Goal: Task Accomplishment & Management: Complete application form

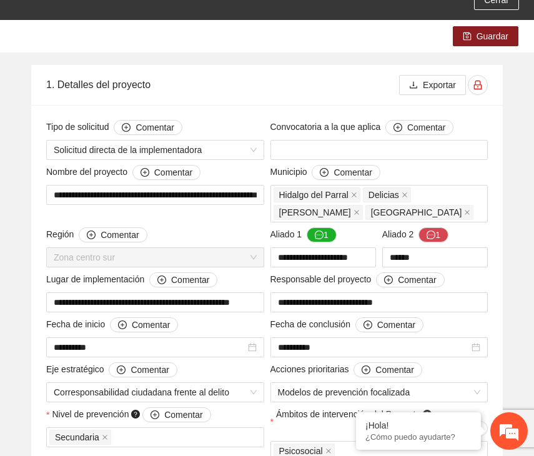
scroll to position [112, 0]
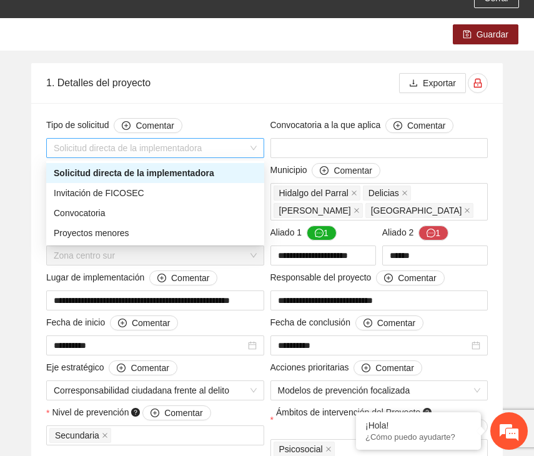
click at [91, 146] on span "Solicitud directa de la implementadora" at bounding box center [155, 148] width 203 height 19
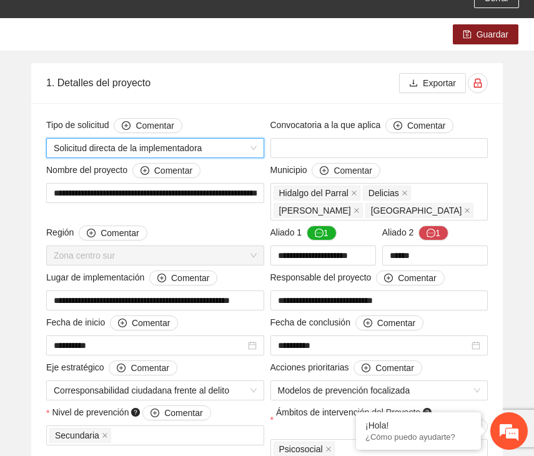
scroll to position [129, 0]
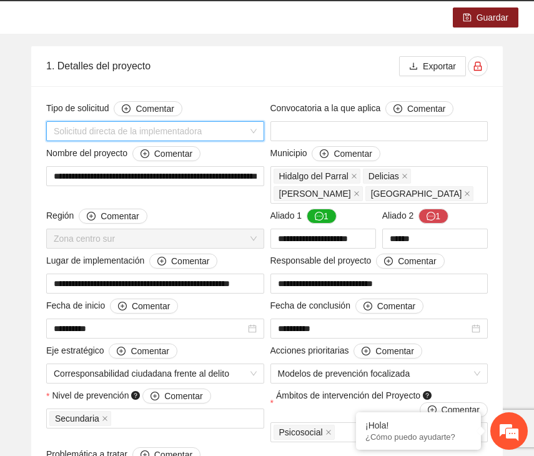
click at [198, 127] on span "Solicitud directa de la implementadora" at bounding box center [155, 131] width 203 height 19
click at [132, 129] on span "Solicitud directa de la implementadora" at bounding box center [155, 131] width 203 height 19
click at [192, 126] on span "Solicitud directa de la implementadora" at bounding box center [155, 131] width 203 height 19
click at [141, 132] on span "Solicitud directa de la implementadora" at bounding box center [155, 131] width 203 height 19
click at [82, 129] on span "Solicitud directa de la implementadora" at bounding box center [155, 131] width 203 height 19
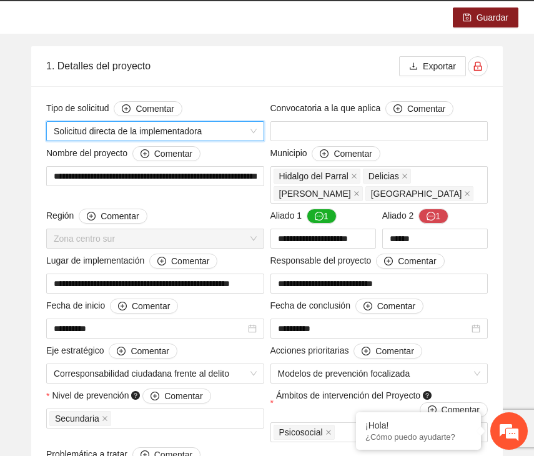
click at [117, 127] on span "Solicitud directa de la implementadora" at bounding box center [155, 131] width 203 height 19
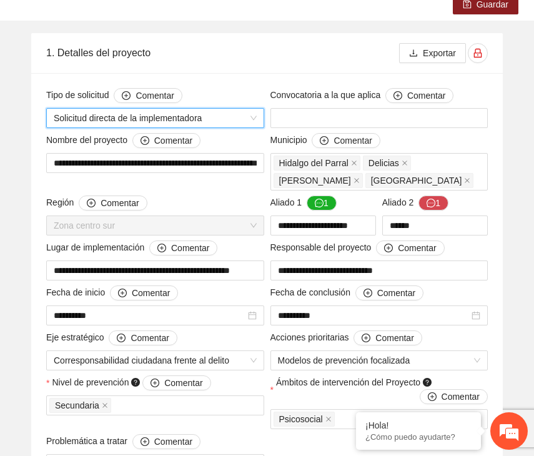
click at [206, 174] on div "**********" at bounding box center [155, 161] width 224 height 57
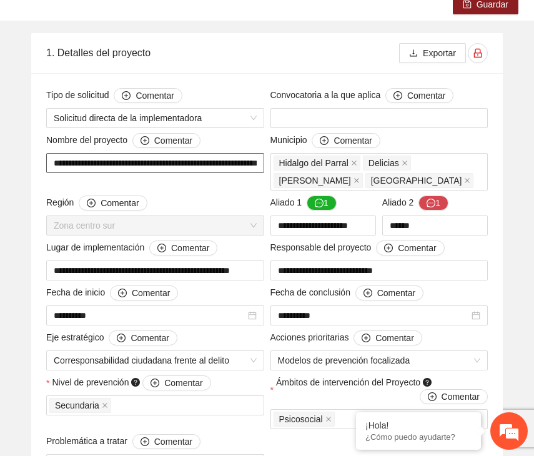
click at [210, 160] on input "**********" at bounding box center [155, 163] width 218 height 20
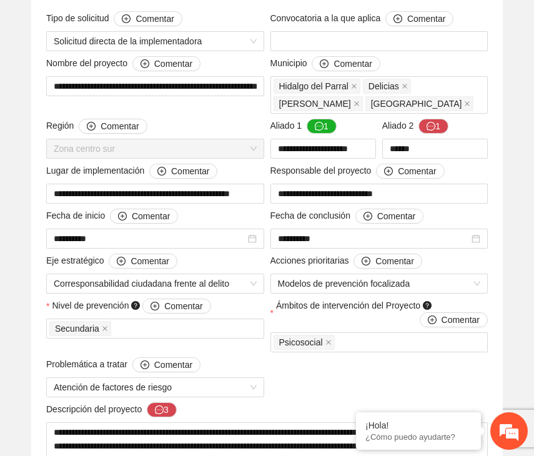
scroll to position [226, 0]
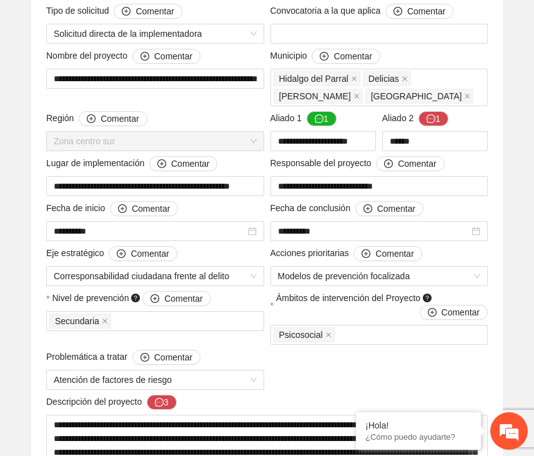
click at [306, 56] on span "Municipio Comentar" at bounding box center [325, 56] width 110 height 15
click at [312, 56] on button "Comentar" at bounding box center [346, 56] width 68 height 15
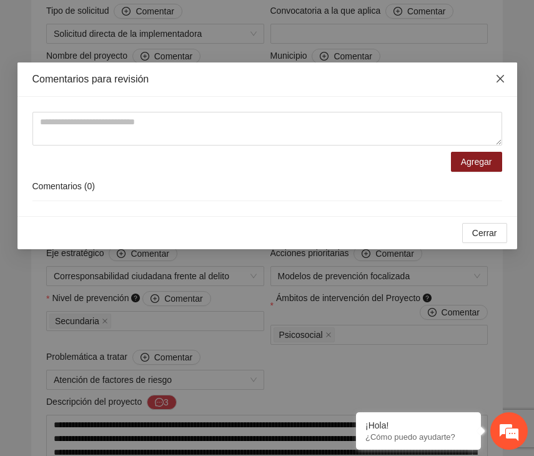
click at [503, 76] on icon "close" at bounding box center [500, 79] width 10 height 10
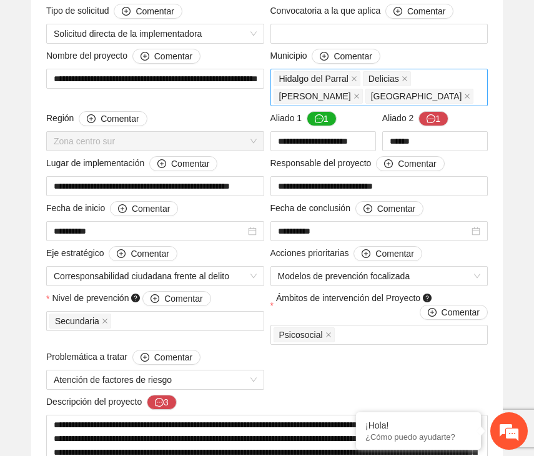
click at [424, 99] on div "Hidalgo del Parral Delicias Cuauhtémoc Chihuahua" at bounding box center [380, 87] width 212 height 35
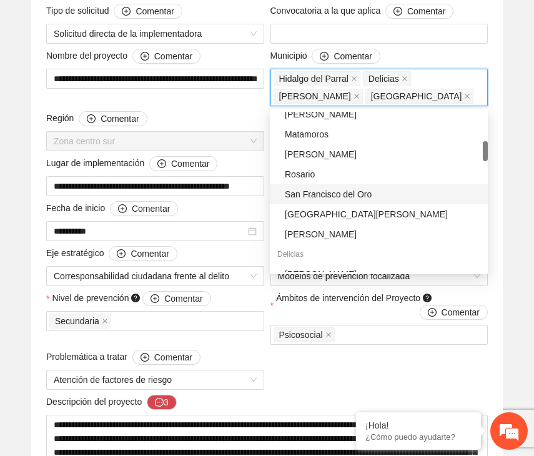
scroll to position [234, 0]
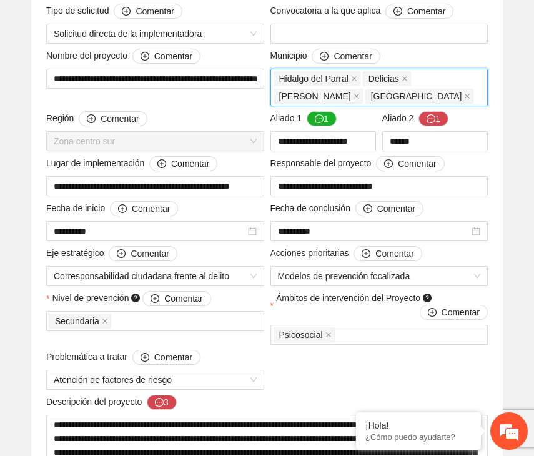
click at [437, 97] on div "Hidalgo del Parral Delicias Cuauhtémoc Chihuahua" at bounding box center [380, 87] width 212 height 35
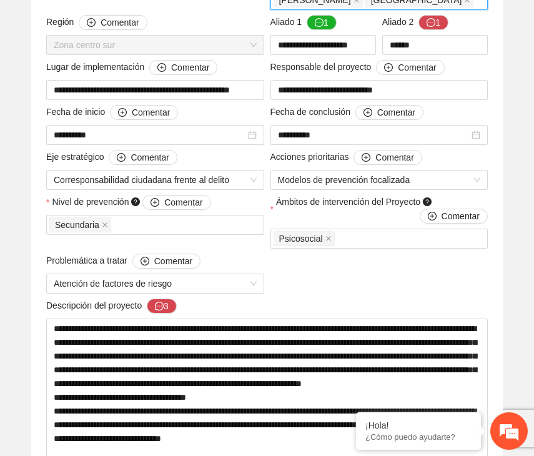
scroll to position [330, 0]
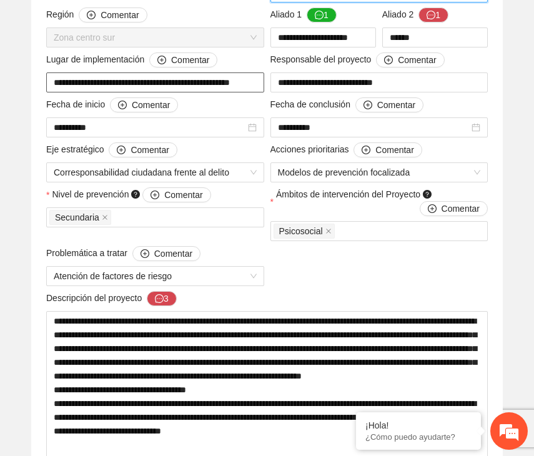
click at [117, 83] on input "**********" at bounding box center [155, 82] width 218 height 20
click at [183, 79] on input "**********" at bounding box center [155, 82] width 218 height 20
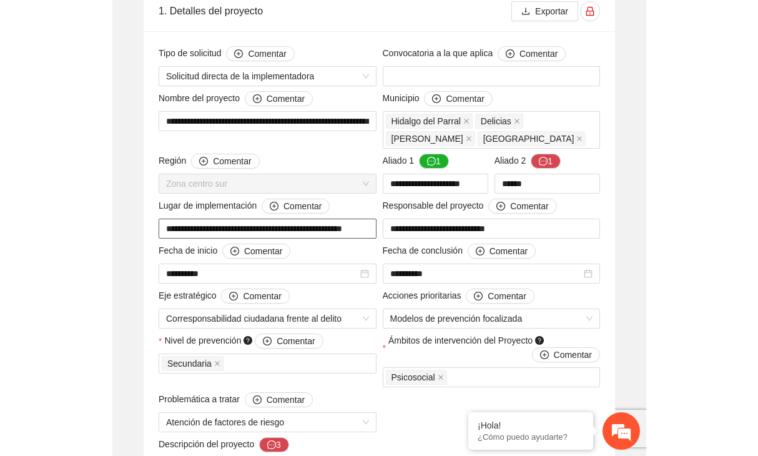
scroll to position [0, 0]
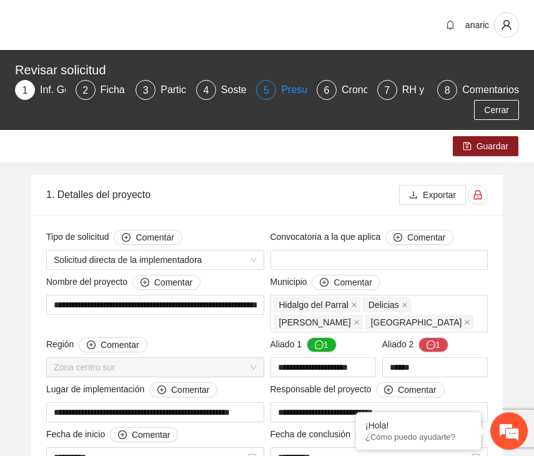
click at [290, 96] on div "Presupuesto" at bounding box center [314, 90] width 66 height 20
click at [280, 89] on div "5 Presupuesto" at bounding box center [281, 90] width 51 height 20
click at [270, 92] on div "5" at bounding box center [266, 90] width 20 height 20
click at [210, 94] on div "4" at bounding box center [206, 90] width 20 height 20
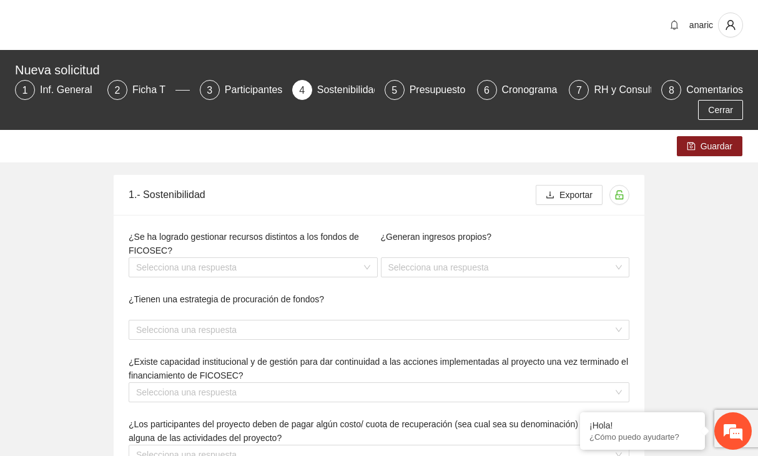
type textarea "**********"
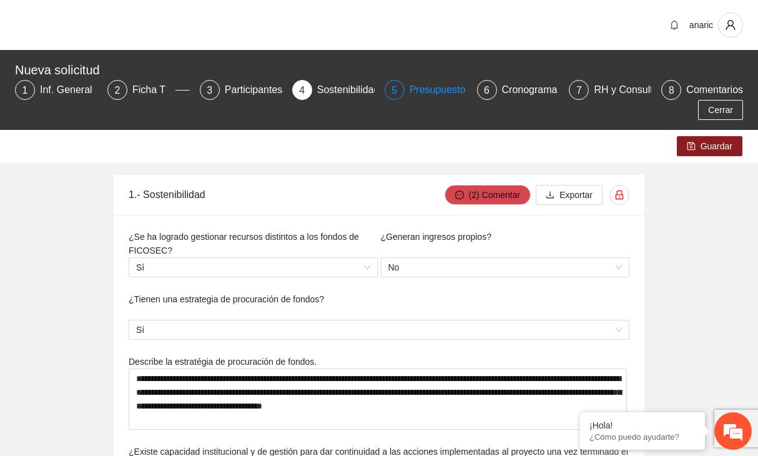
click at [435, 94] on div "Presupuesto" at bounding box center [443, 90] width 66 height 20
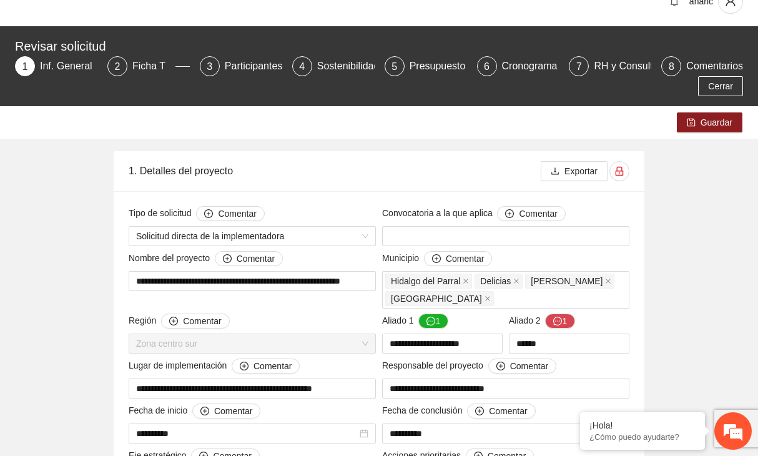
scroll to position [31, 0]
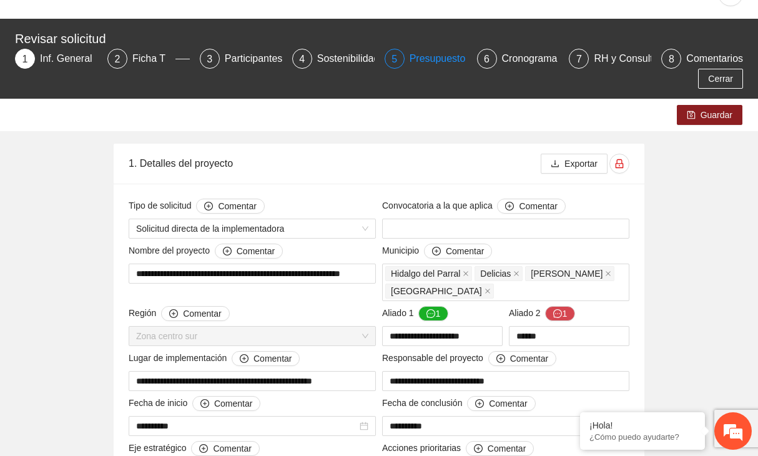
click at [422, 61] on div "Presupuesto" at bounding box center [443, 59] width 66 height 20
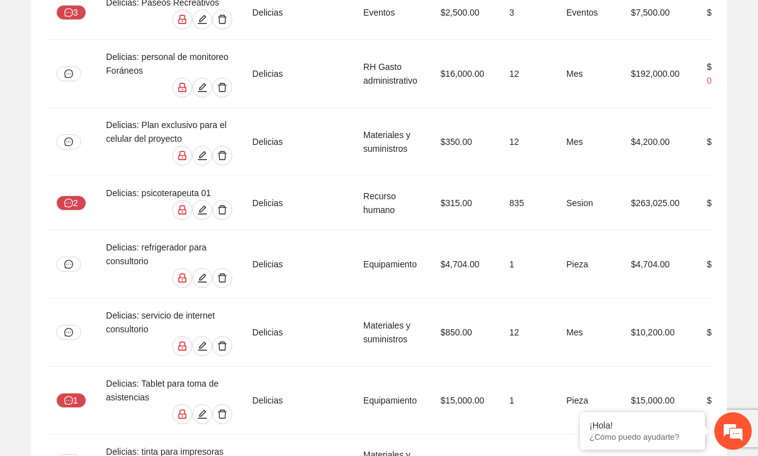
scroll to position [6344, 0]
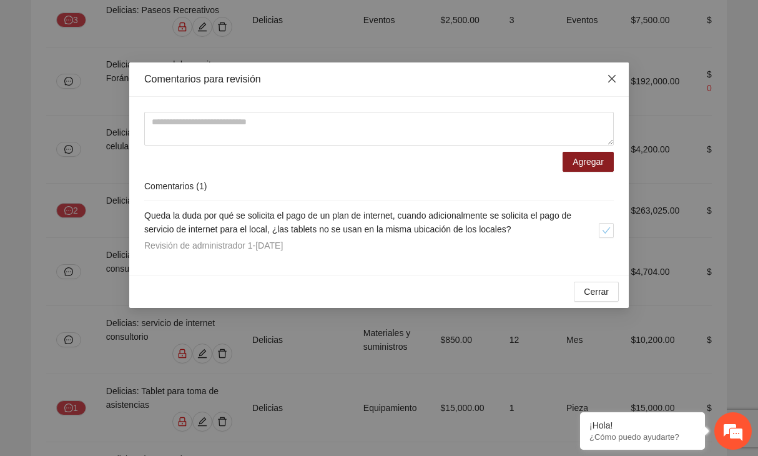
click at [615, 79] on icon "close" at bounding box center [612, 79] width 10 height 10
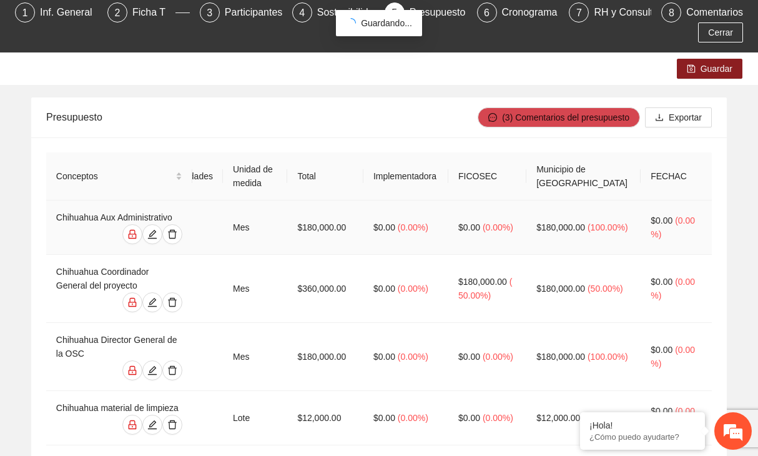
scroll to position [71, 0]
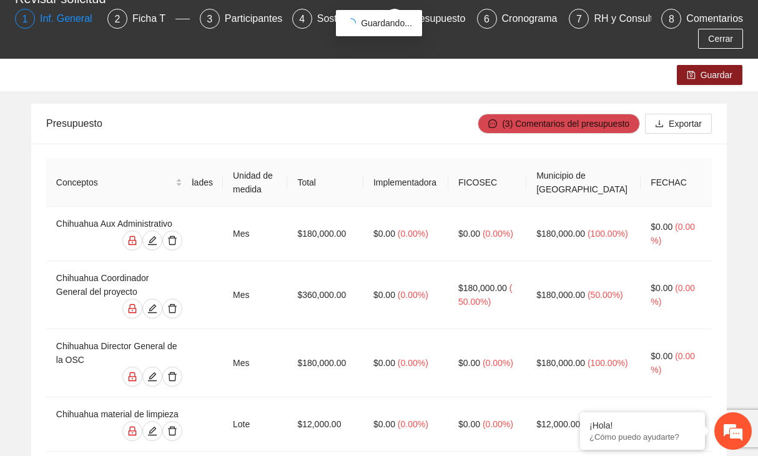
click at [71, 17] on div "Inf. General" at bounding box center [71, 19] width 62 height 20
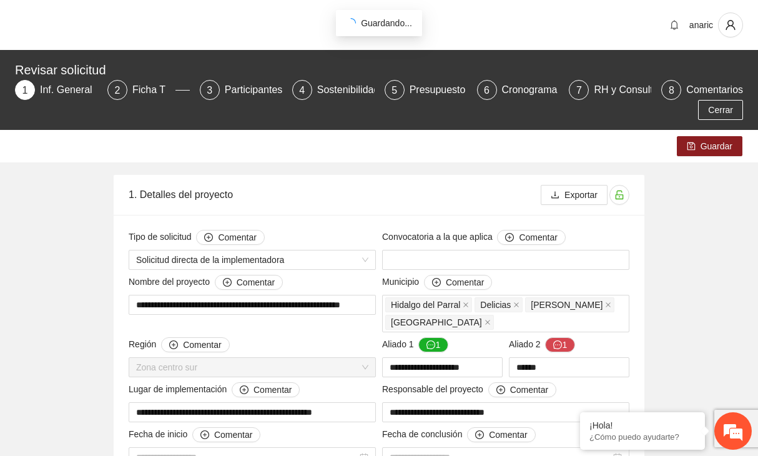
type input "**********"
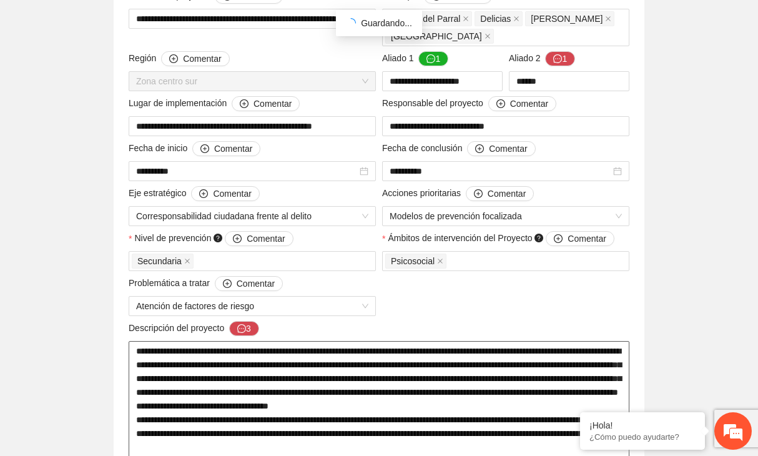
scroll to position [284, 0]
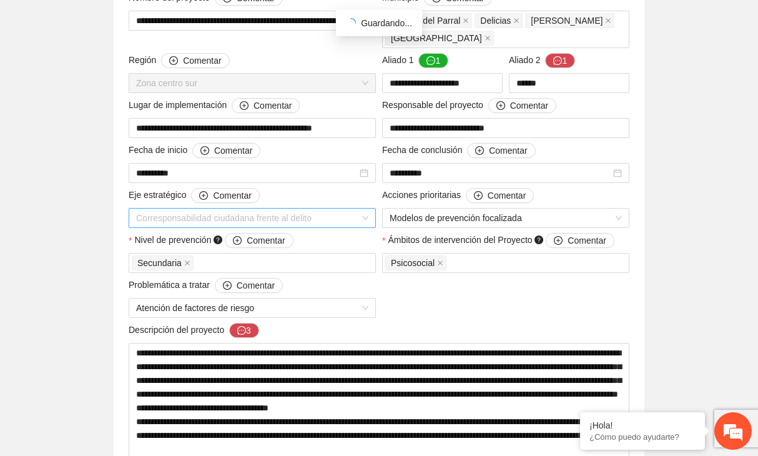
click at [189, 217] on span "Corresponsabilidad ciudadana frente al delito" at bounding box center [252, 218] width 232 height 19
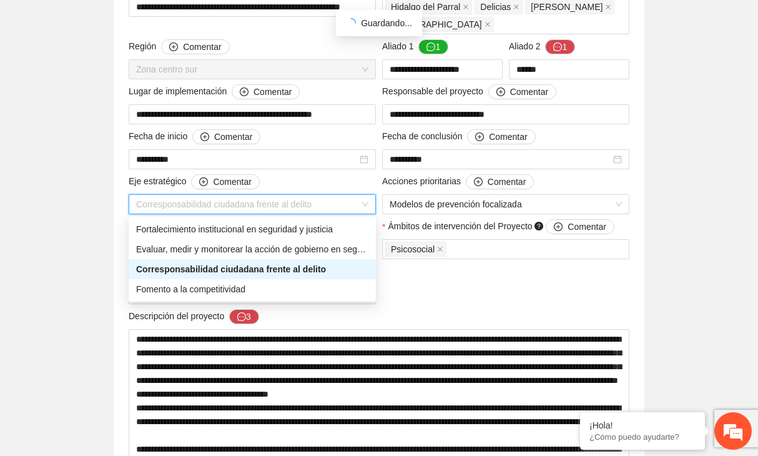
scroll to position [300, 0]
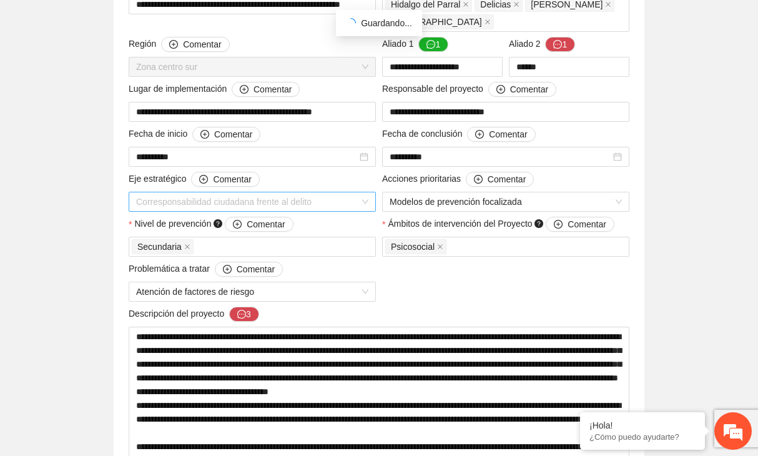
click at [199, 200] on span "Corresponsabilidad ciudadana frente al delito" at bounding box center [252, 201] width 232 height 19
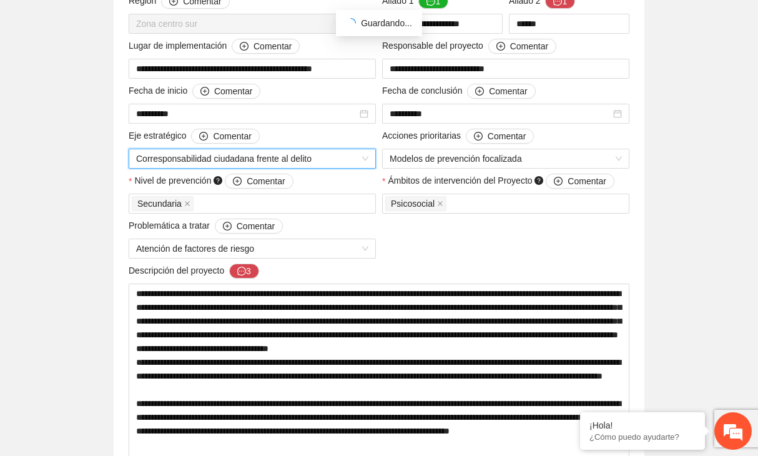
scroll to position [345, 0]
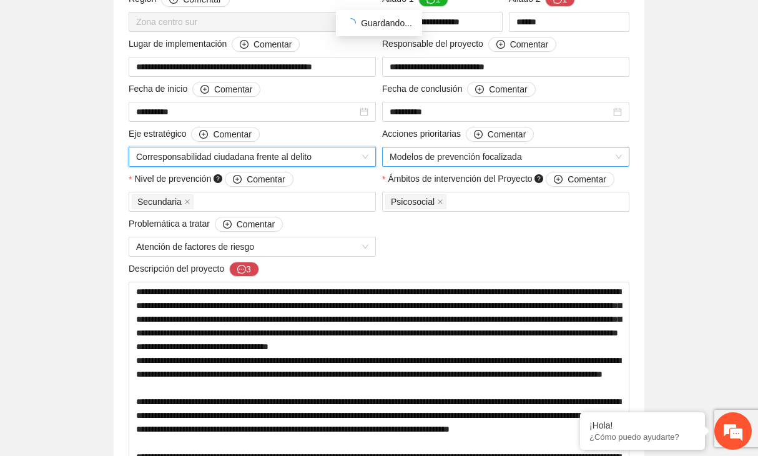
click at [475, 158] on span "Modelos de prevención focalizada" at bounding box center [506, 156] width 232 height 19
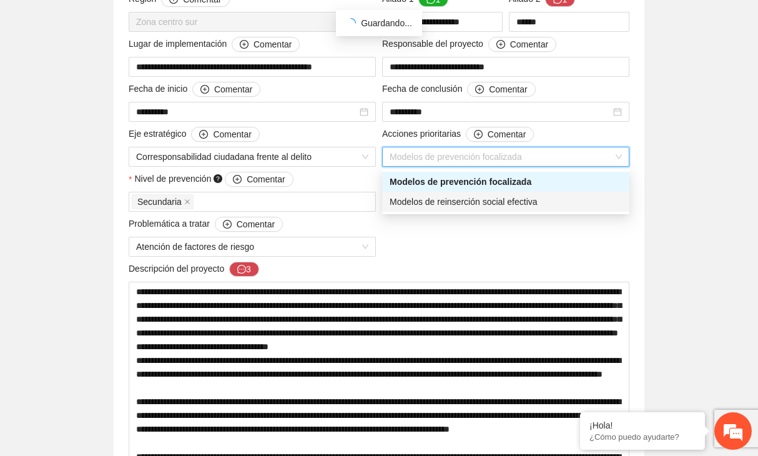
click at [436, 265] on div "Descripción del proyecto 3" at bounding box center [379, 272] width 501 height 20
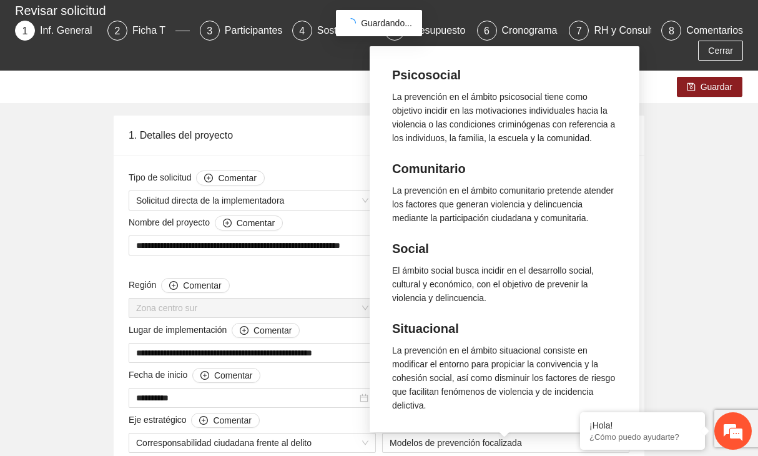
scroll to position [56, 0]
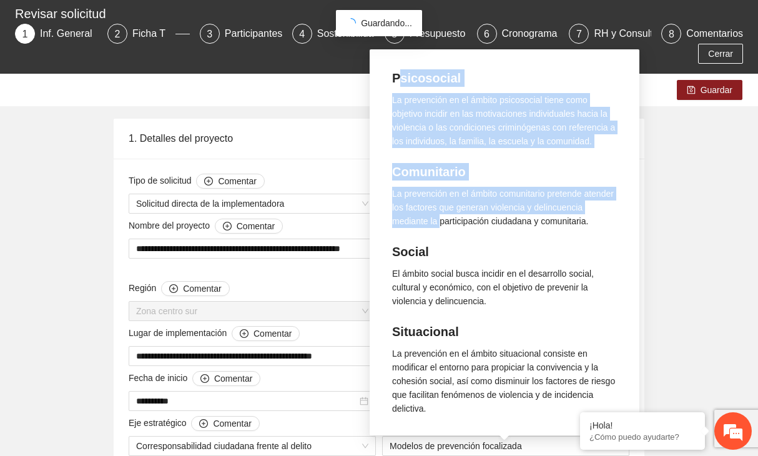
drag, startPoint x: 396, startPoint y: 76, endPoint x: 495, endPoint y: 227, distance: 180.9
click at [495, 227] on div "Psicosocial La prevención en el ámbito psicosocial tiene como objetivo incidir …" at bounding box center [505, 242] width 250 height 371
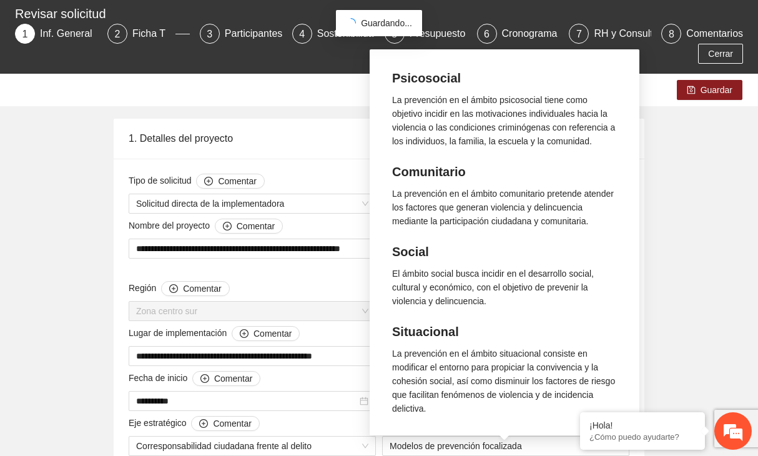
click at [394, 77] on h4 "Psicosocial" at bounding box center [504, 77] width 225 height 17
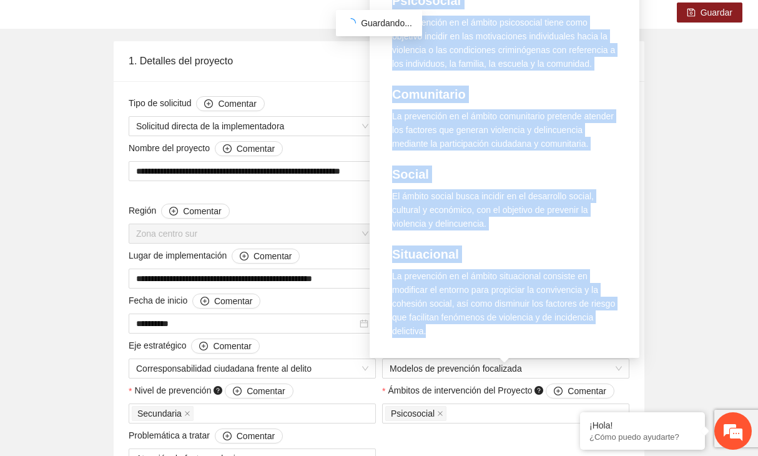
scroll to position [169, 0]
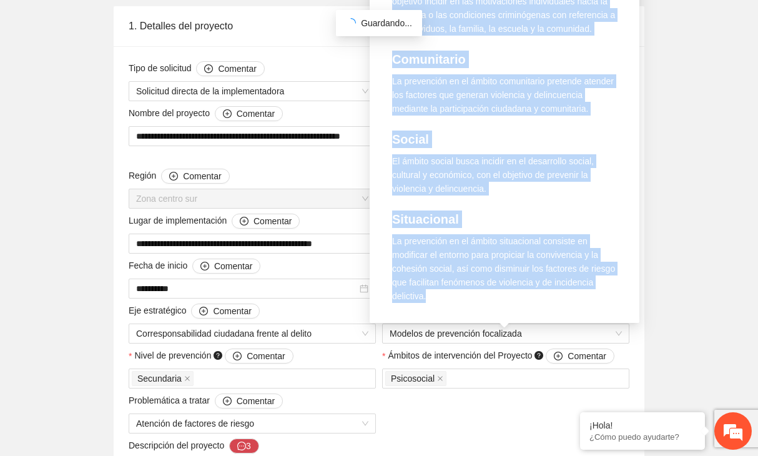
drag, startPoint x: 394, startPoint y: 77, endPoint x: 476, endPoint y: 319, distance: 256.0
click at [476, 315] on div "Psicosocial La prevención en el ámbito psicosocial tiene como objetivo incidir …" at bounding box center [505, 129] width 250 height 371
copy div "Psicosocial La prevención en el ámbito psicosocial tiene como objetivo incidir …"
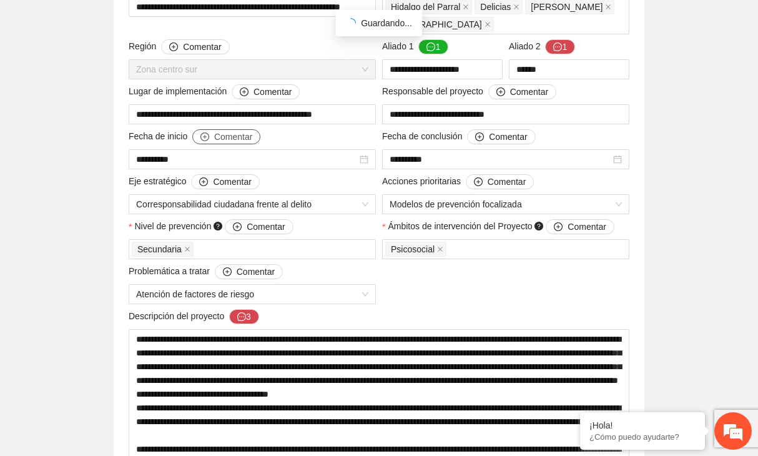
scroll to position [322, 0]
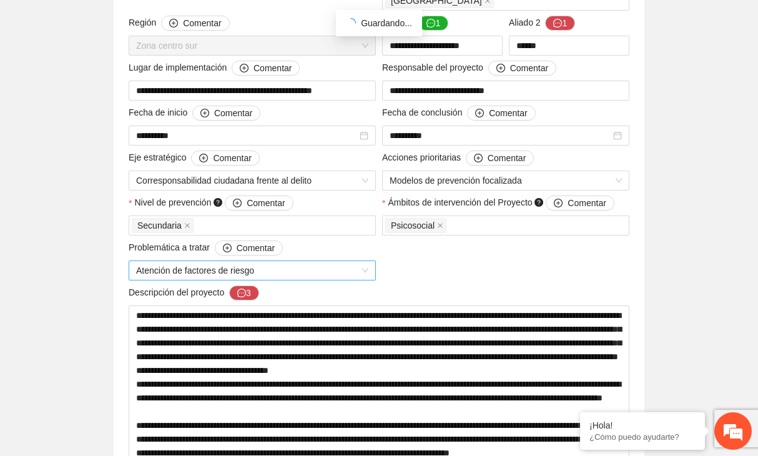
click at [200, 273] on span "Atención de factores de riesgo" at bounding box center [252, 270] width 232 height 19
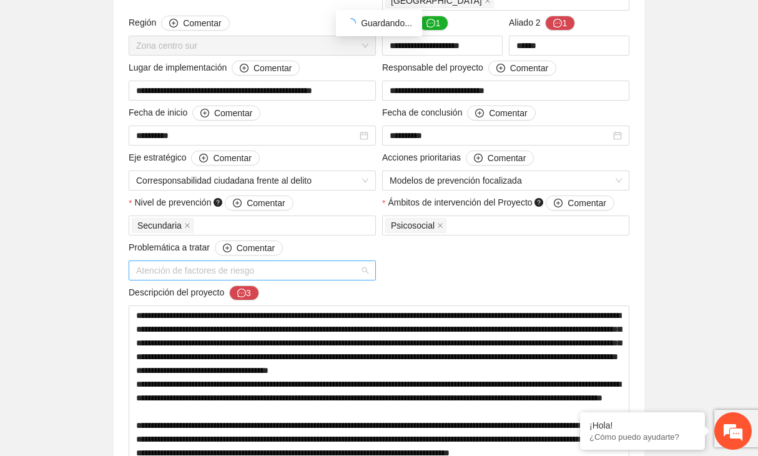
click at [193, 273] on span "Atención de factores de riesgo" at bounding box center [252, 270] width 232 height 19
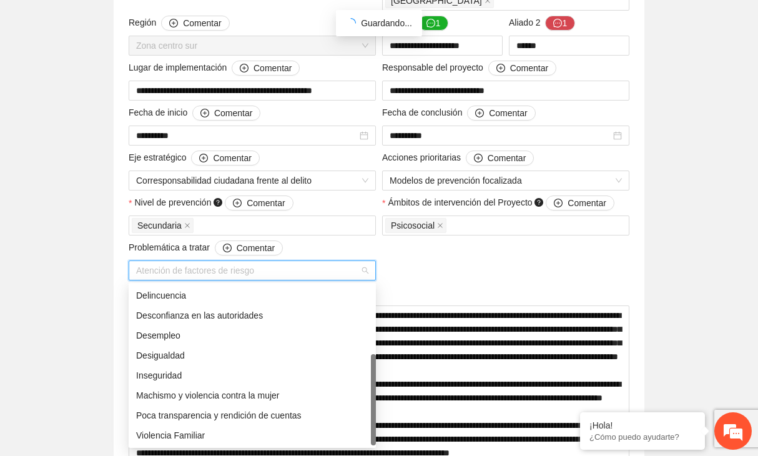
scroll to position [0, 0]
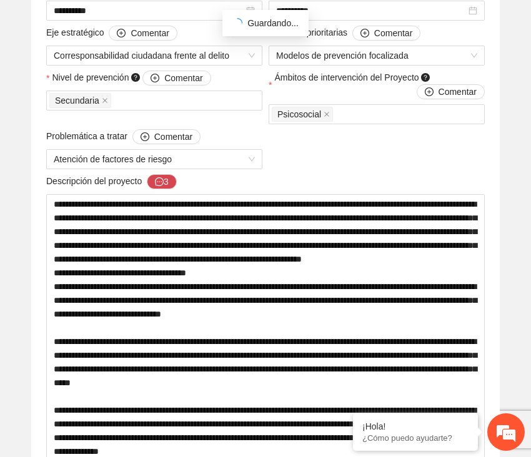
scroll to position [448, 0]
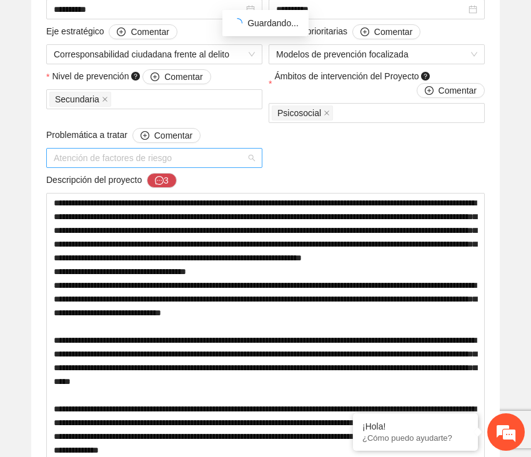
click at [208, 163] on span "Atención de factores de riesgo" at bounding box center [154, 158] width 201 height 19
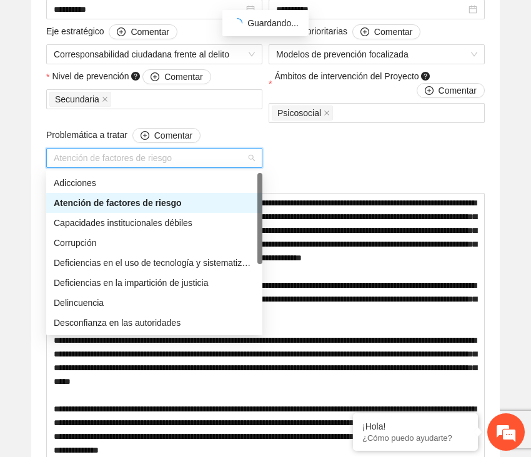
click at [199, 154] on span "Atención de factores de riesgo" at bounding box center [154, 158] width 201 height 19
click at [301, 185] on div "Descripción del proyecto 3" at bounding box center [265, 183] width 438 height 20
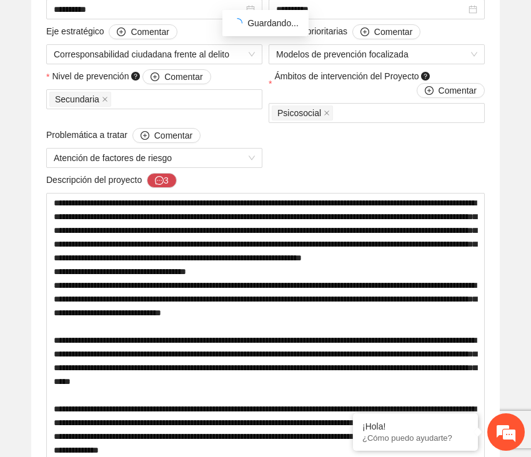
click at [103, 160] on span "Atención de factores de riesgo" at bounding box center [154, 158] width 201 height 19
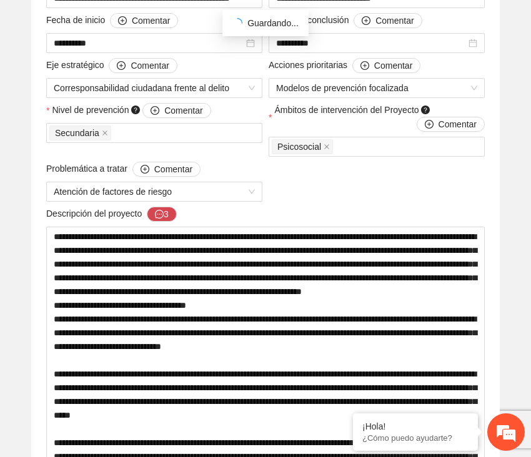
scroll to position [412, 0]
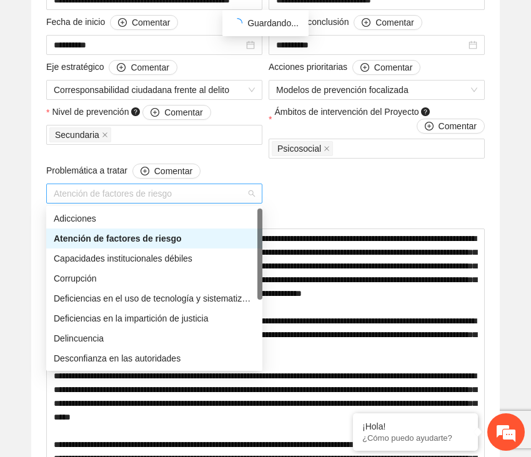
click at [196, 194] on span "Atención de factores de riesgo" at bounding box center [154, 193] width 201 height 19
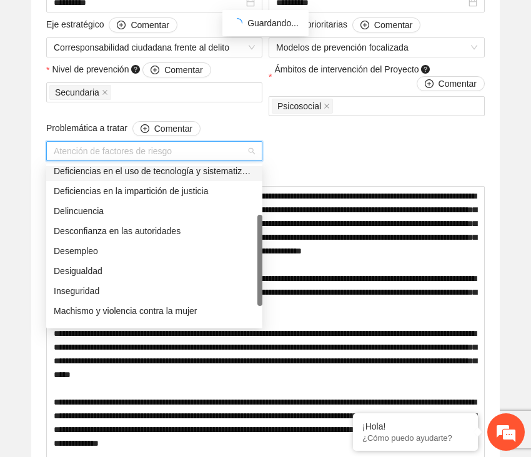
scroll to position [456, 0]
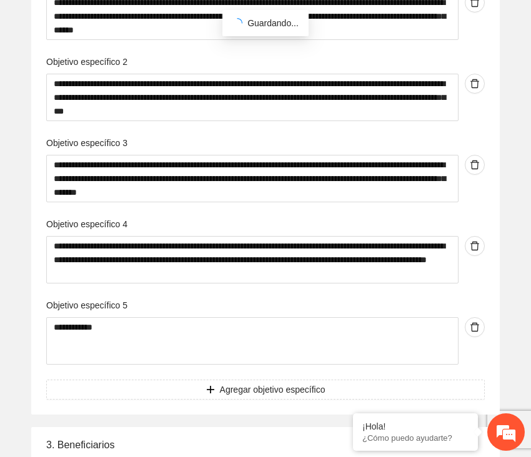
scroll to position [3510, 0]
